Goal: Transaction & Acquisition: Purchase product/service

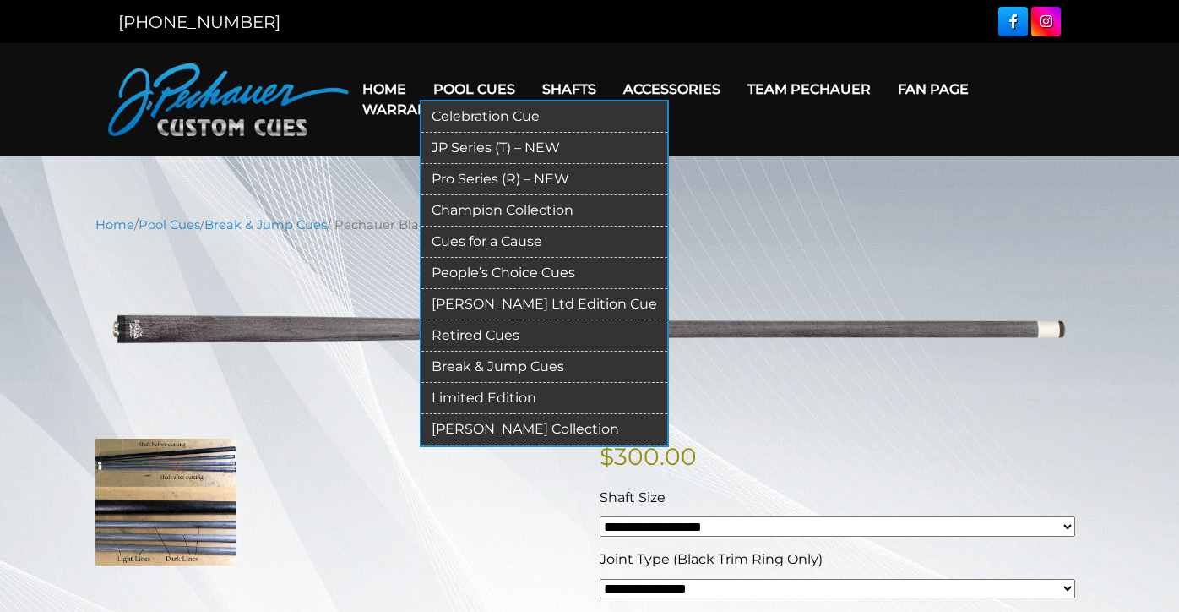
click at [531, 363] on link "Break & Jump Cues" at bounding box center [545, 366] width 246 height 31
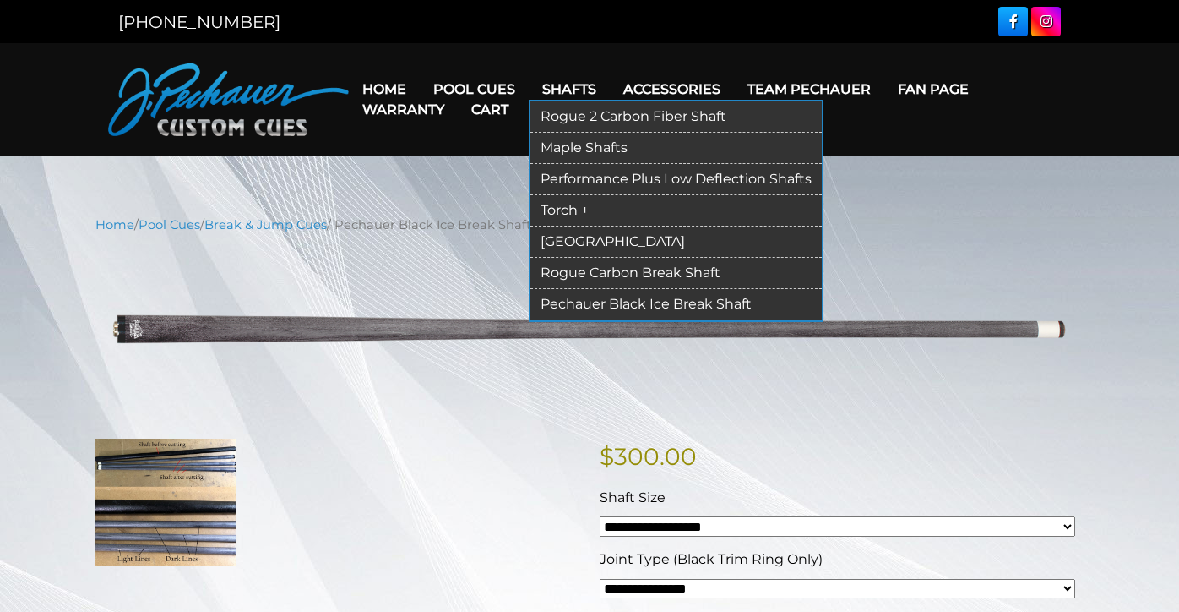
click at [612, 301] on link "Pechauer Black Ice Break Shaft" at bounding box center [676, 304] width 291 height 31
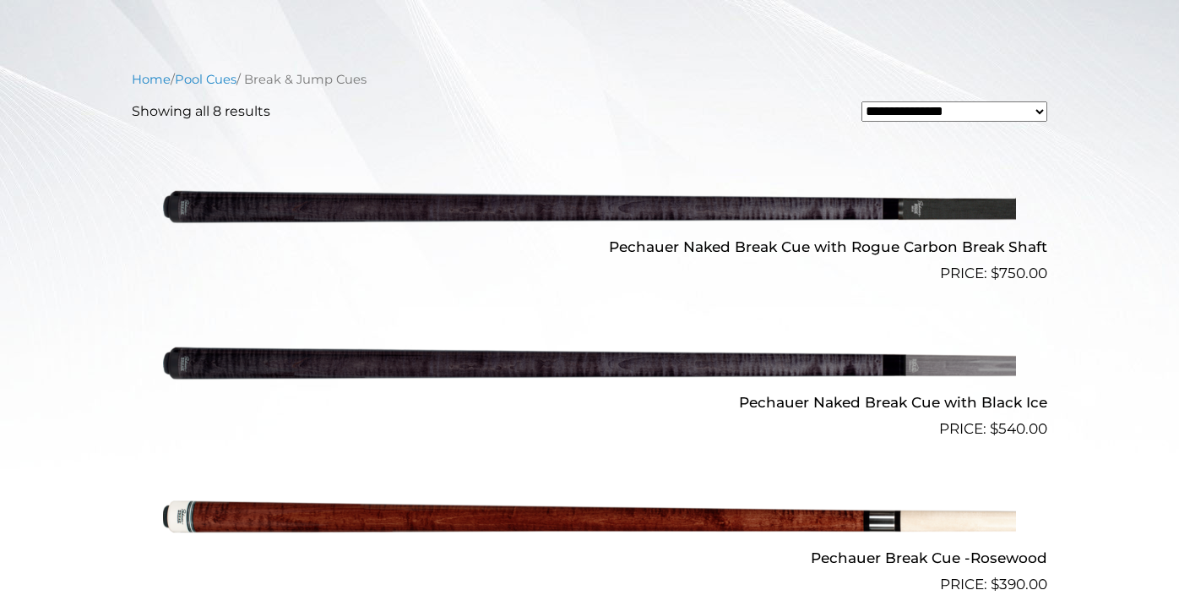
scroll to position [493, 0]
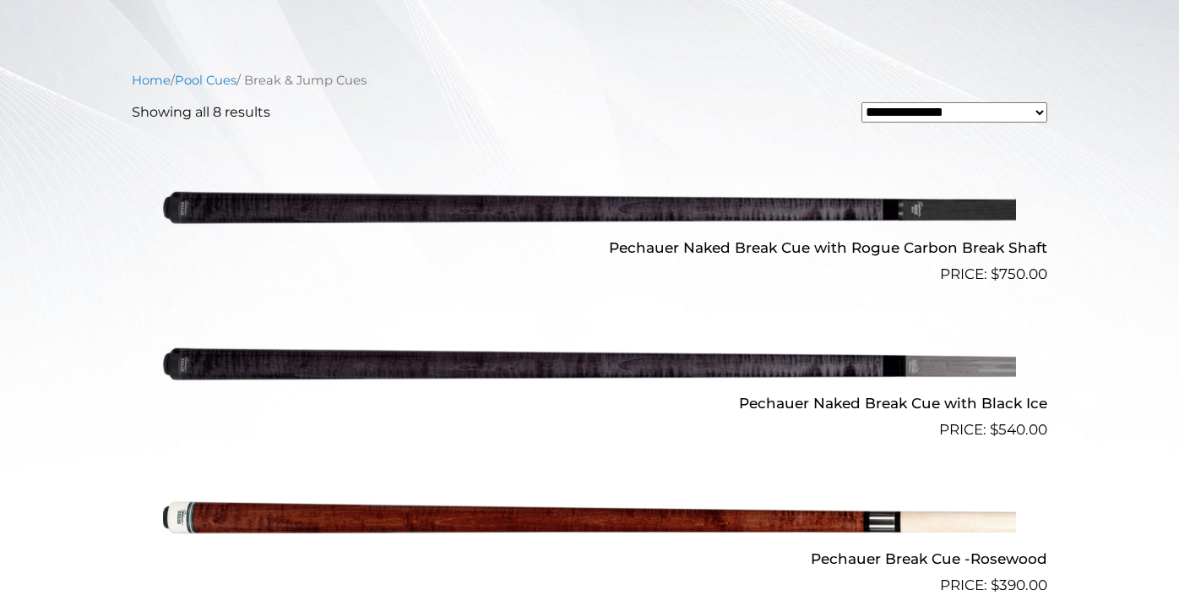
click at [959, 365] on img at bounding box center [589, 363] width 853 height 142
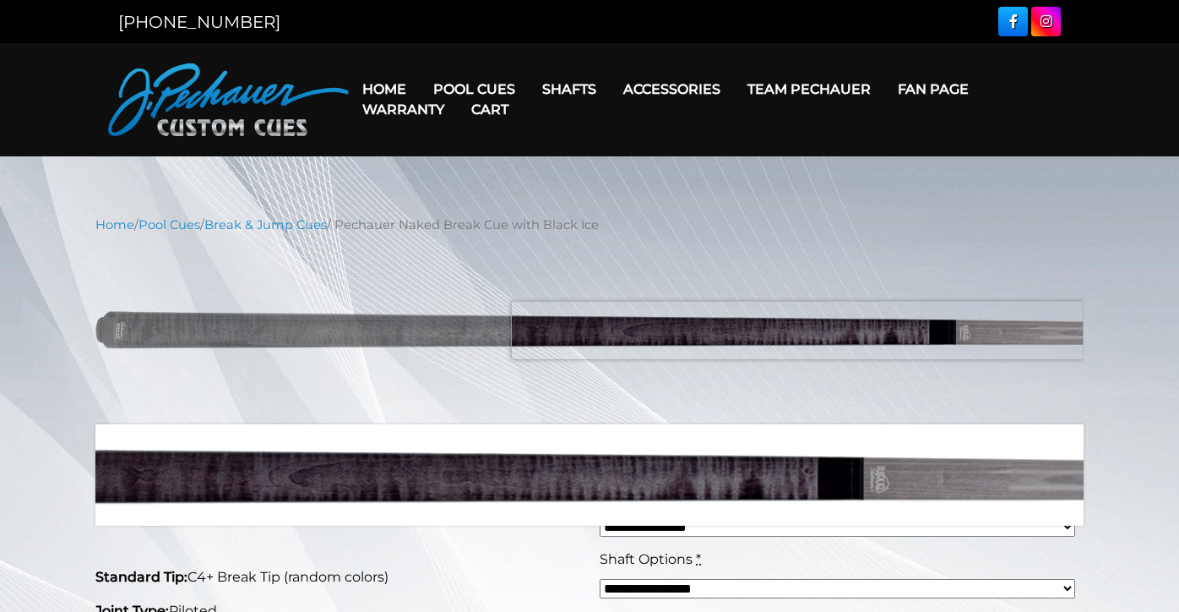
click at [953, 330] on img at bounding box center [589, 329] width 988 height 165
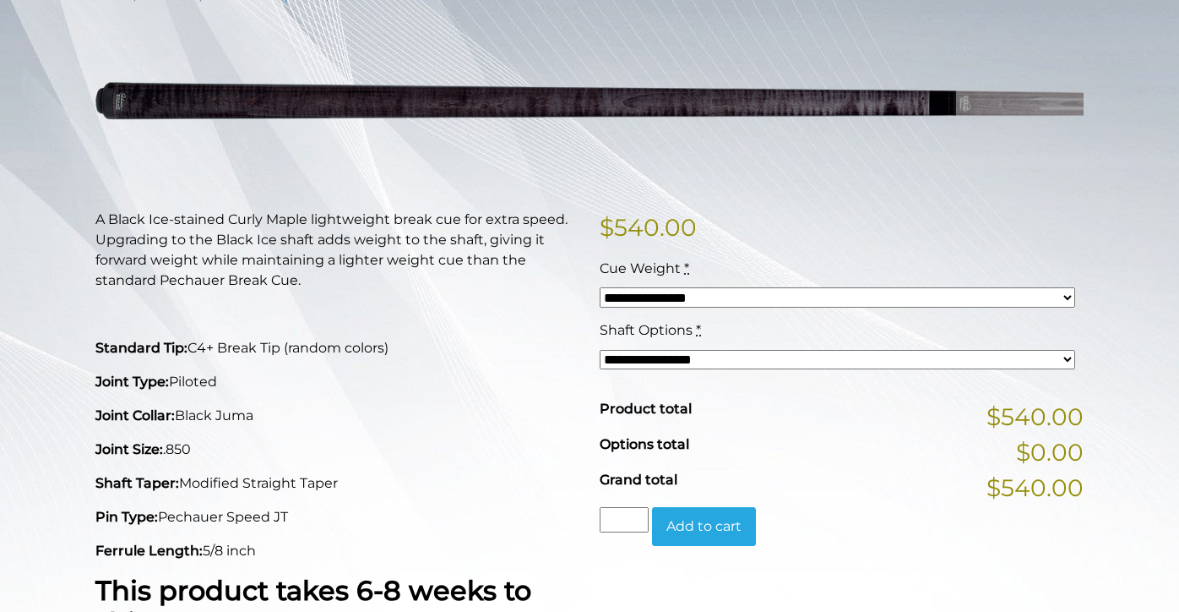
scroll to position [225, 0]
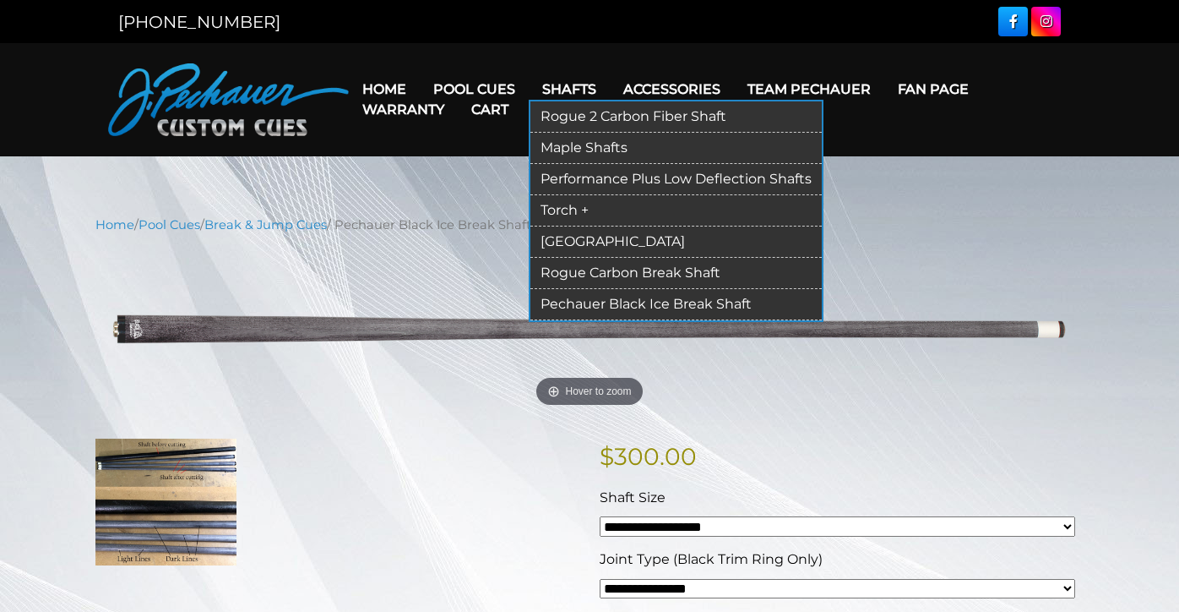
click at [645, 304] on link "Pechauer Black Ice Break Shaft" at bounding box center [676, 304] width 291 height 31
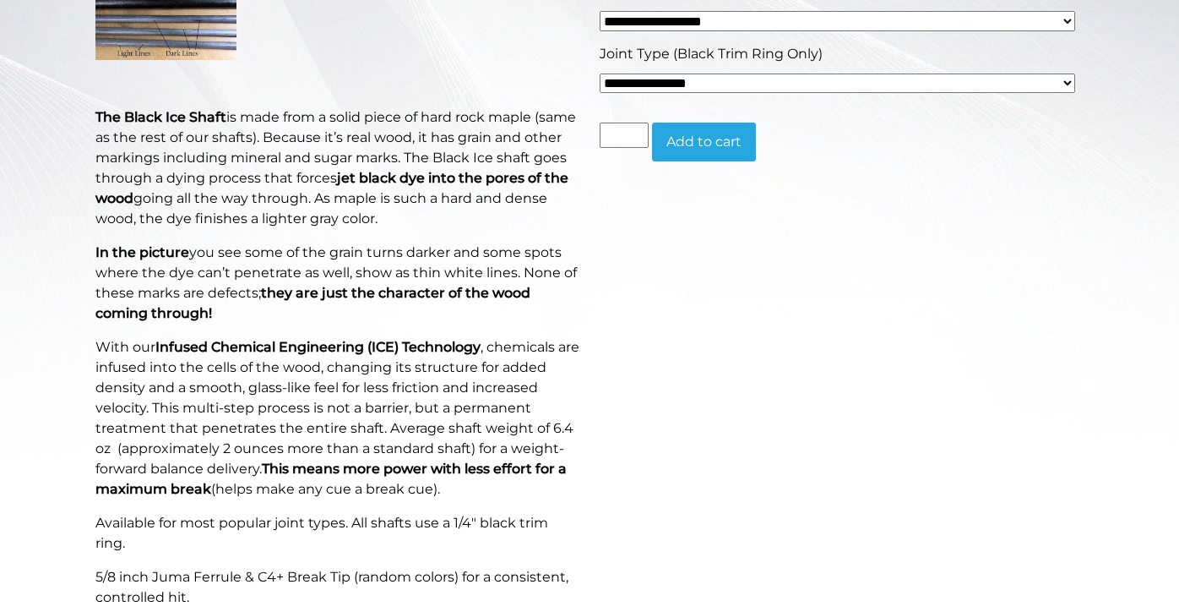
scroll to position [506, 0]
